Goal: Task Accomplishment & Management: Manage account settings

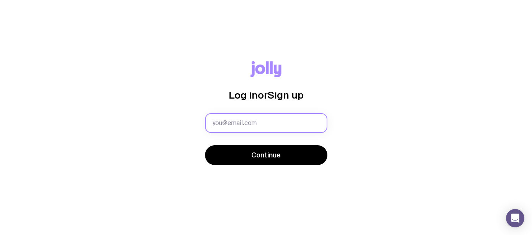
type input "[EMAIL_ADDRESS][DOMAIN_NAME]"
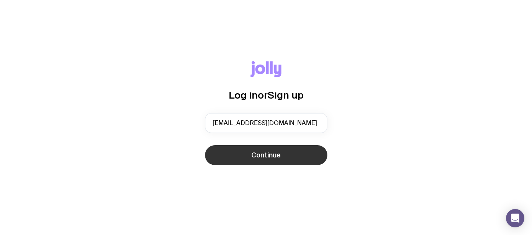
click at [266, 158] on span "Continue" at bounding box center [265, 155] width 29 height 9
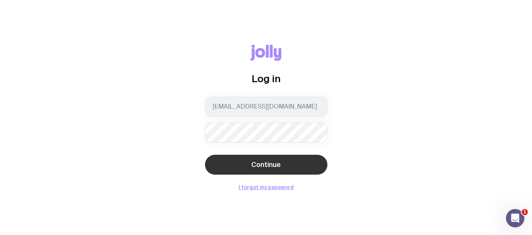
click at [271, 162] on span "Continue" at bounding box center [265, 164] width 29 height 9
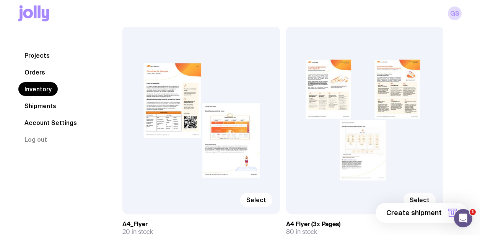
scroll to position [94, 0]
click at [322, 77] on div "Select" at bounding box center [365, 120] width 158 height 189
click at [419, 194] on label "Select" at bounding box center [419, 201] width 32 height 14
click at [0, 0] on input "Select" at bounding box center [0, 0] width 0 height 0
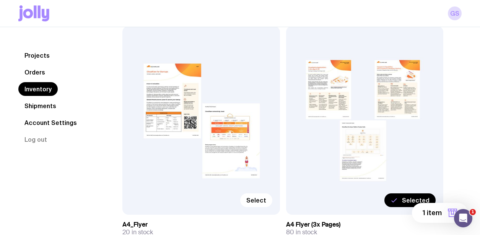
click at [397, 201] on icon at bounding box center [394, 200] width 8 height 9
click at [0, 0] on input "Selected" at bounding box center [0, 0] width 0 height 0
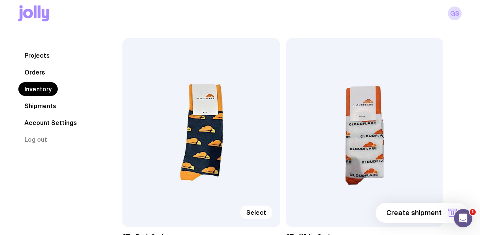
scroll to position [3259, 0]
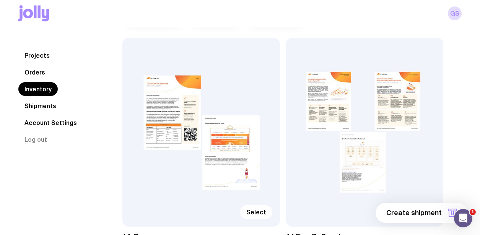
scroll to position [77, 0]
